Goal: Transaction & Acquisition: Purchase product/service

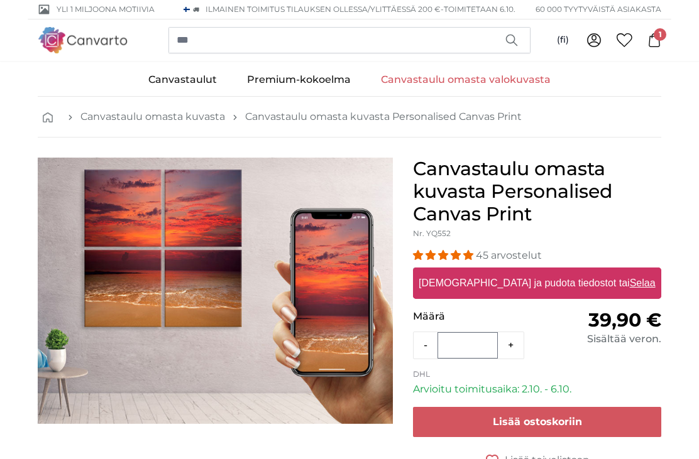
click at [630, 280] on u "Selaa" at bounding box center [643, 283] width 26 height 11
click at [607, 271] on input "[DEMOGRAPHIC_DATA] ja pudota tiedostot tai Selaa" at bounding box center [537, 270] width 248 height 4
type input "**********"
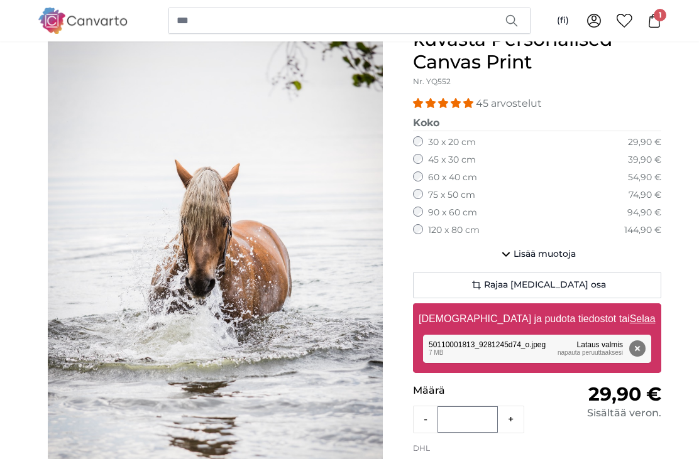
scroll to position [152, 0]
click at [516, 258] on button "Lisää muotoja" at bounding box center [537, 254] width 248 height 25
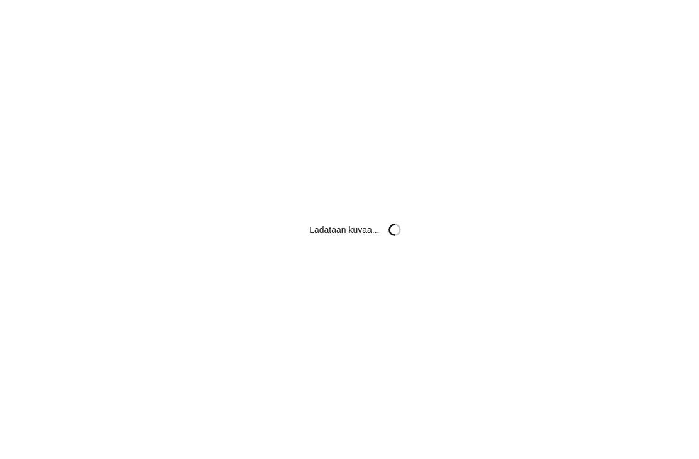
scroll to position [0, 0]
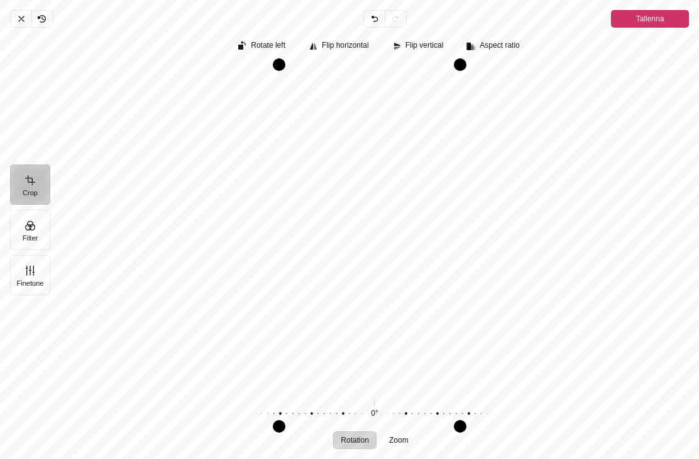
click at [427, 47] on span "Flip vertical" at bounding box center [424, 45] width 38 height 8
click at [437, 48] on span "Flip vertical" at bounding box center [424, 45] width 38 height 8
click at [27, 204] on button "Crop" at bounding box center [30, 185] width 40 height 40
click at [373, 18] on icon "Pintura" at bounding box center [372, 17] width 2 height 3
click at [19, 26] on span "Peruuta" at bounding box center [20, 19] width 21 height 18
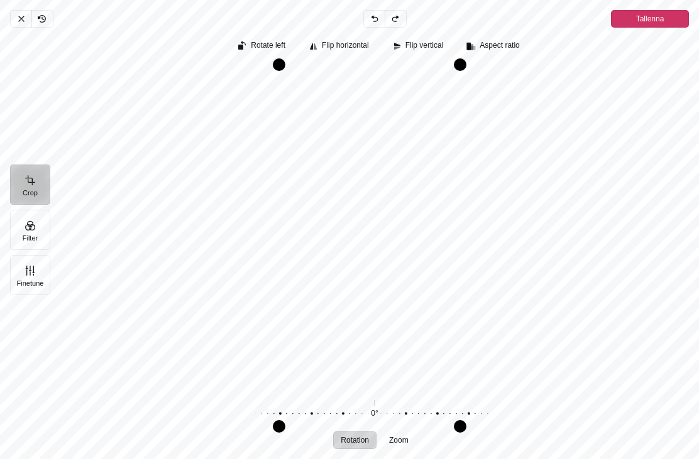
scroll to position [331, 0]
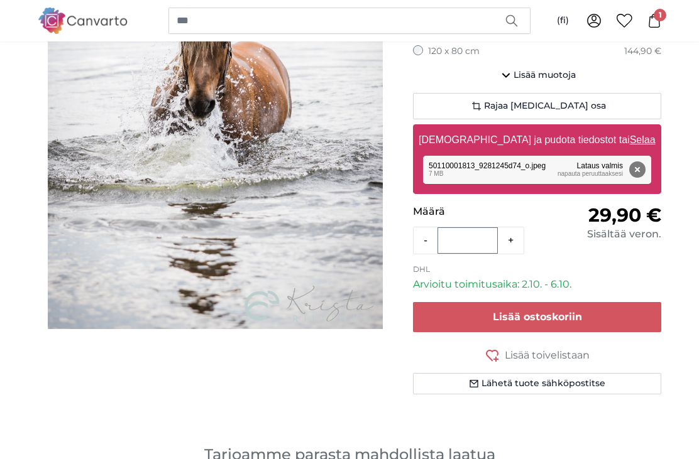
click at [572, 100] on span "Rajaa [MEDICAL_DATA] osa" at bounding box center [545, 106] width 122 height 13
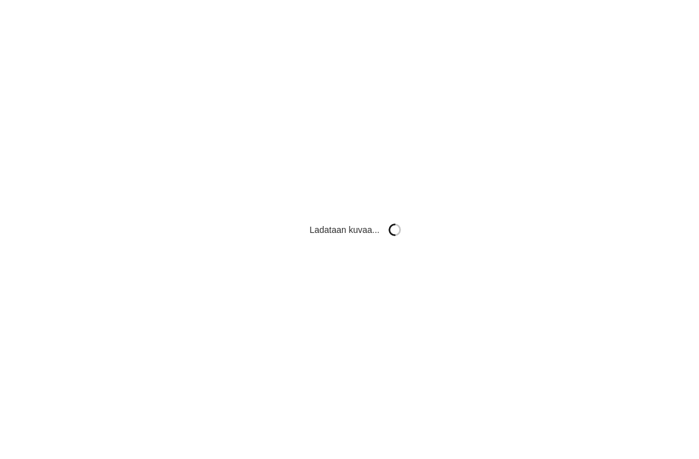
scroll to position [0, 0]
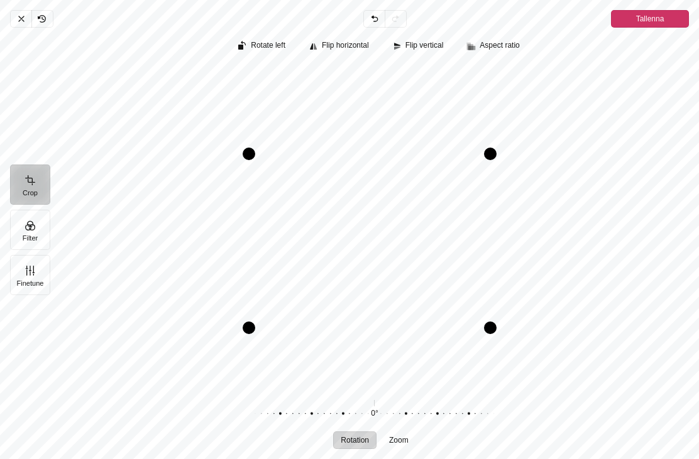
click at [660, 10] on span "Tallenna" at bounding box center [650, 19] width 28 height 18
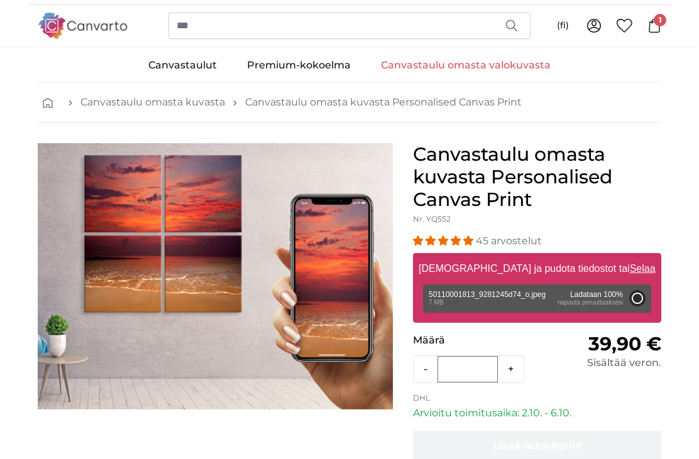
scroll to position [14, 0]
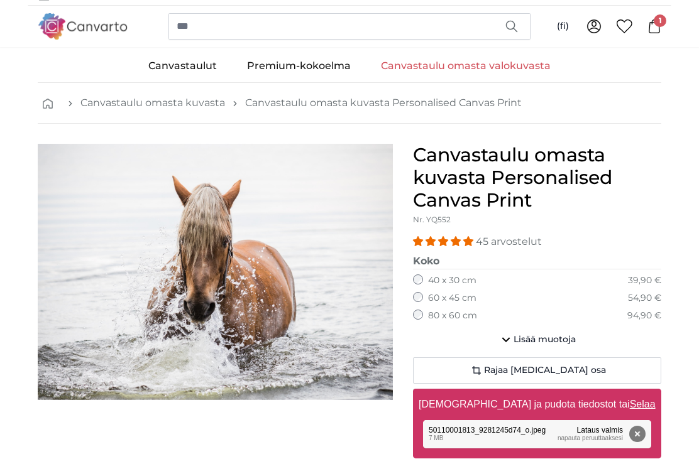
click at [511, 340] on icon "button" at bounding box center [505, 339] width 15 height 15
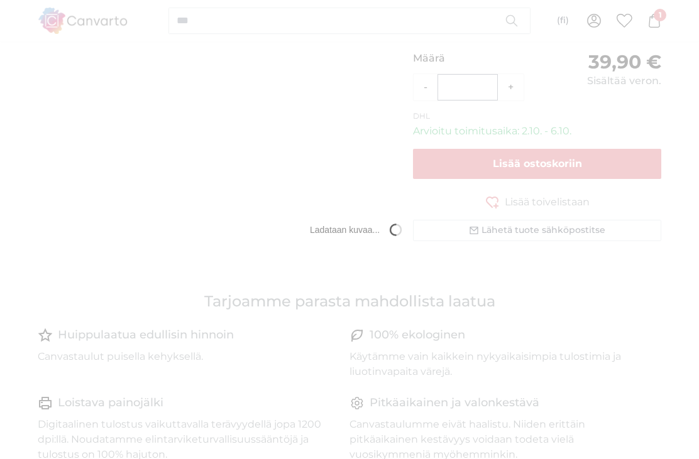
scroll to position [0, 0]
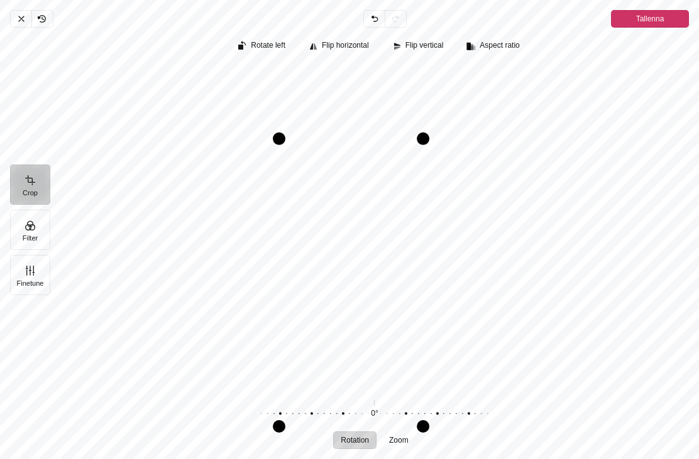
click at [509, 46] on span "Aspect ratio" at bounding box center [499, 45] width 40 height 8
click at [495, 72] on icon "Pintura" at bounding box center [488, 72] width 15 height 15
click at [652, 19] on span "Tallenna" at bounding box center [650, 18] width 28 height 15
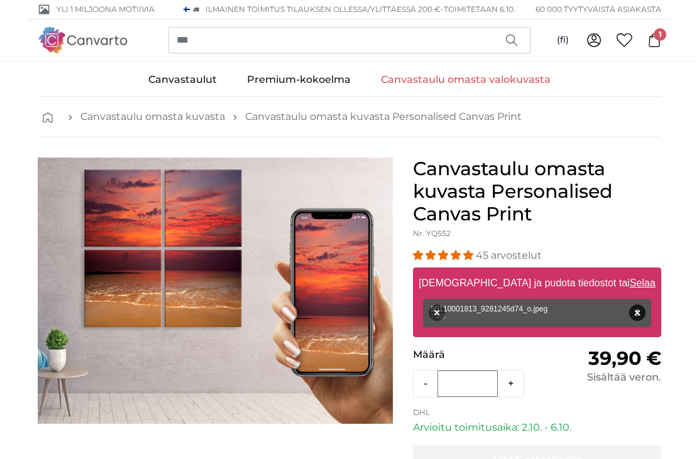
scroll to position [402, 0]
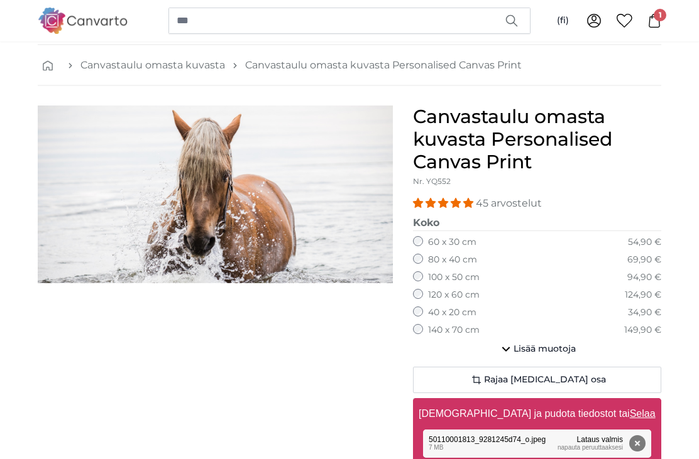
scroll to position [50, 0]
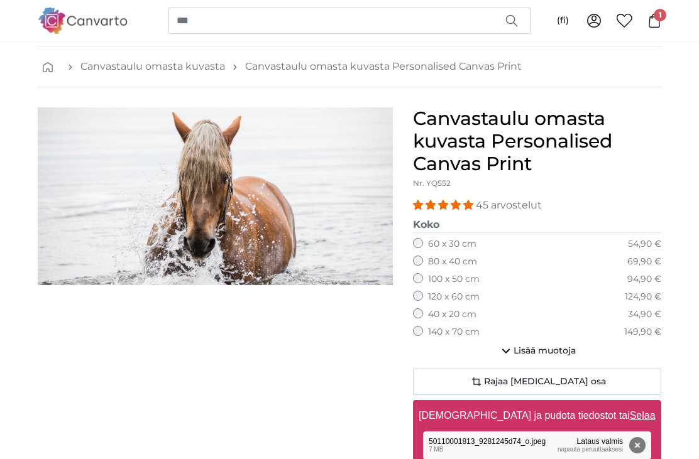
click at [285, 187] on img "1 of 1" at bounding box center [215, 196] width 355 height 178
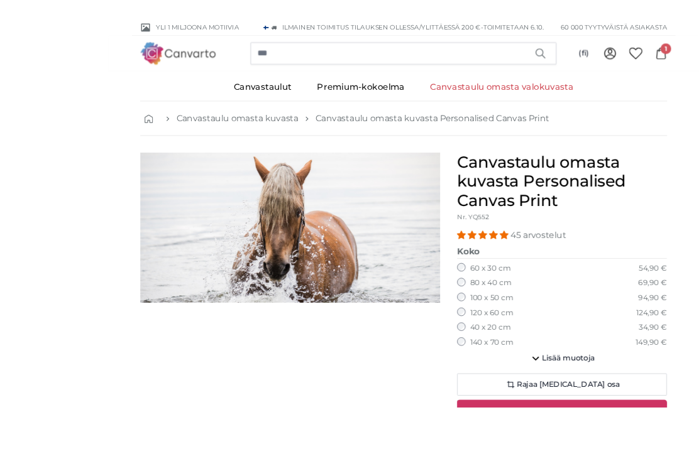
scroll to position [36, 0]
